Goal: Task Accomplishment & Management: Use online tool/utility

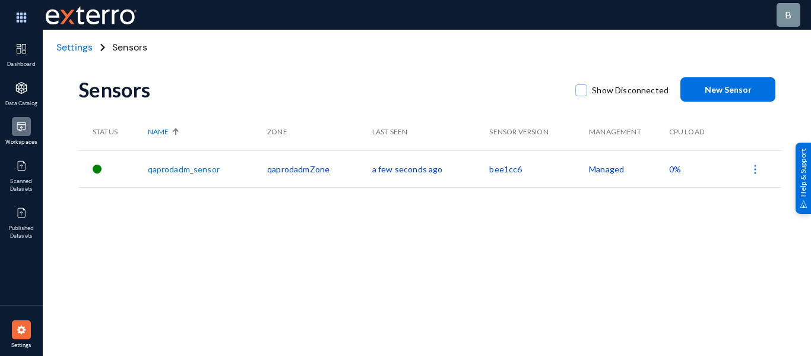
click at [23, 128] on img at bounding box center [21, 127] width 12 height 12
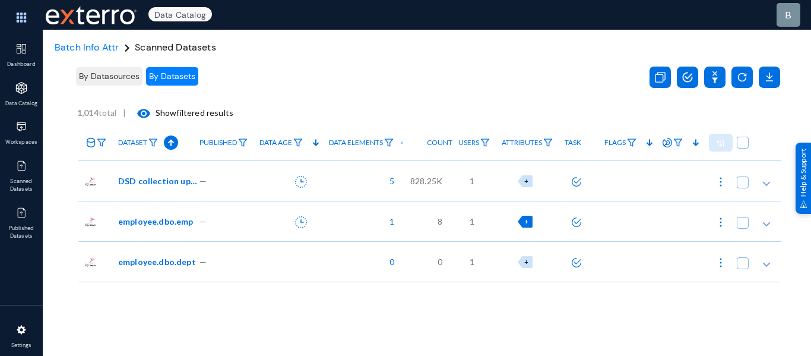
click at [529, 219] on div "+" at bounding box center [525, 222] width 15 height 12
checkbox input "true"
